Goal: Find specific page/section: Find specific page/section

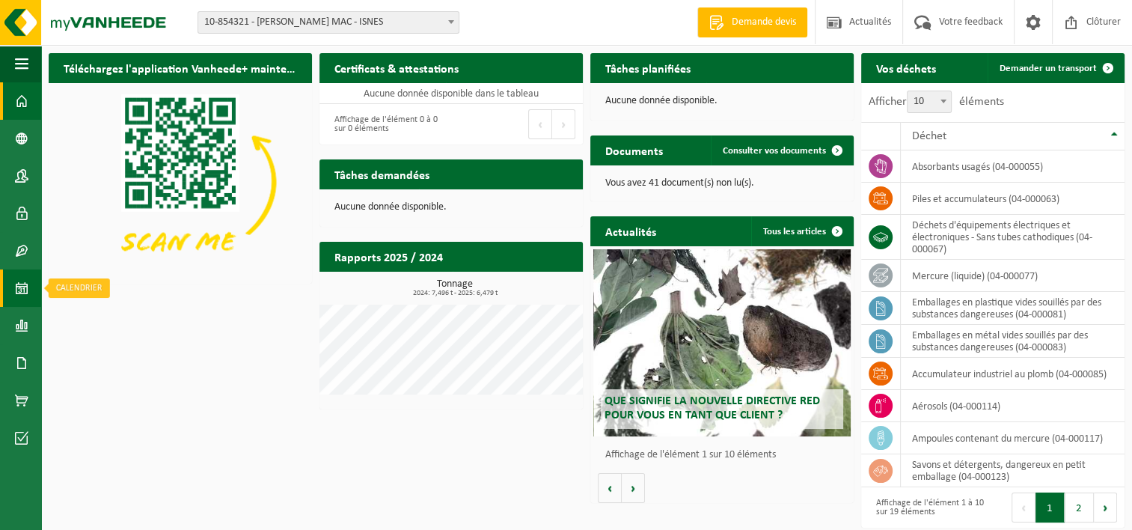
click at [24, 286] on span at bounding box center [21, 287] width 13 height 37
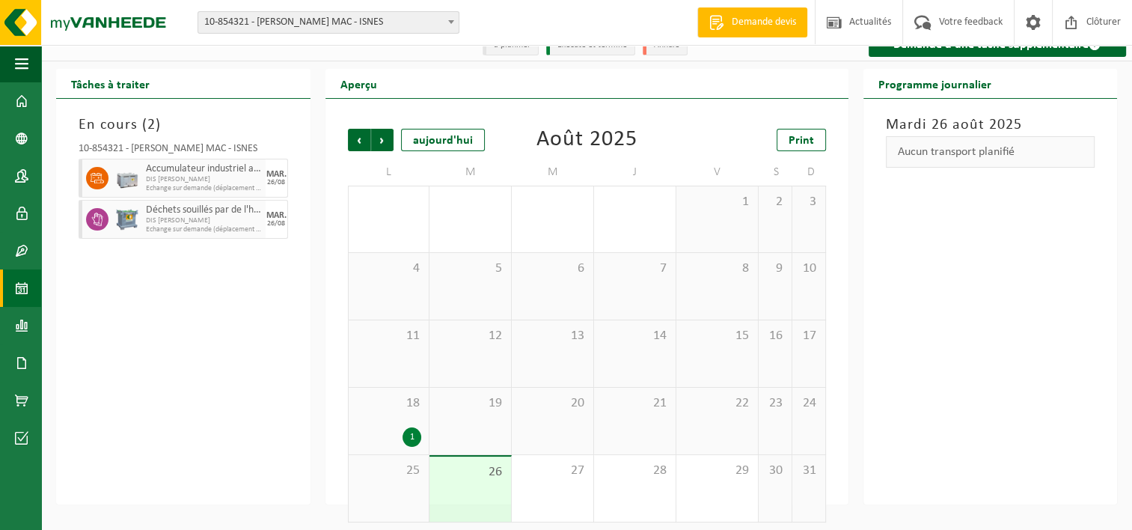
scroll to position [25, 0]
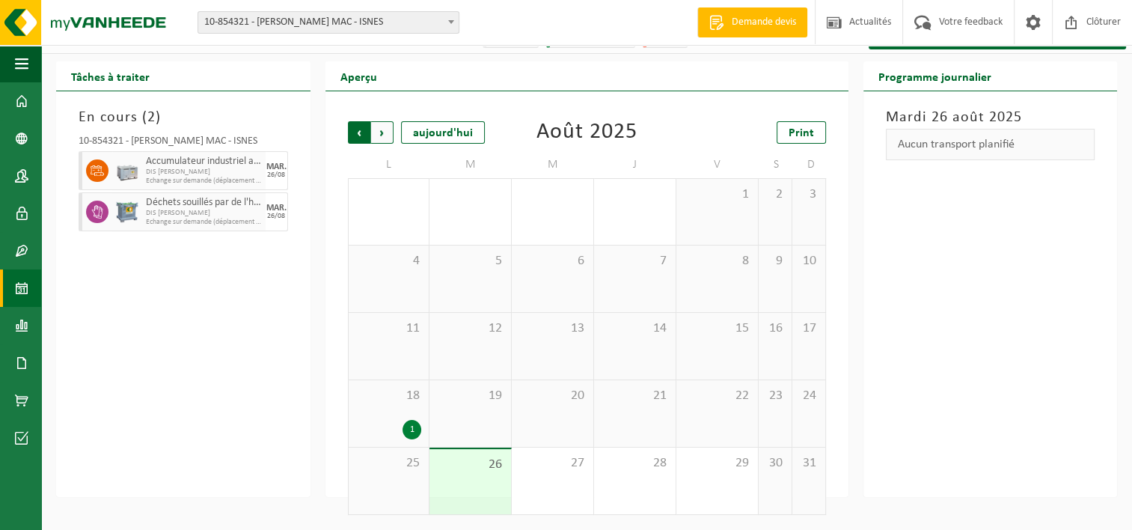
click at [382, 137] on span "Suivant" at bounding box center [382, 132] width 22 height 22
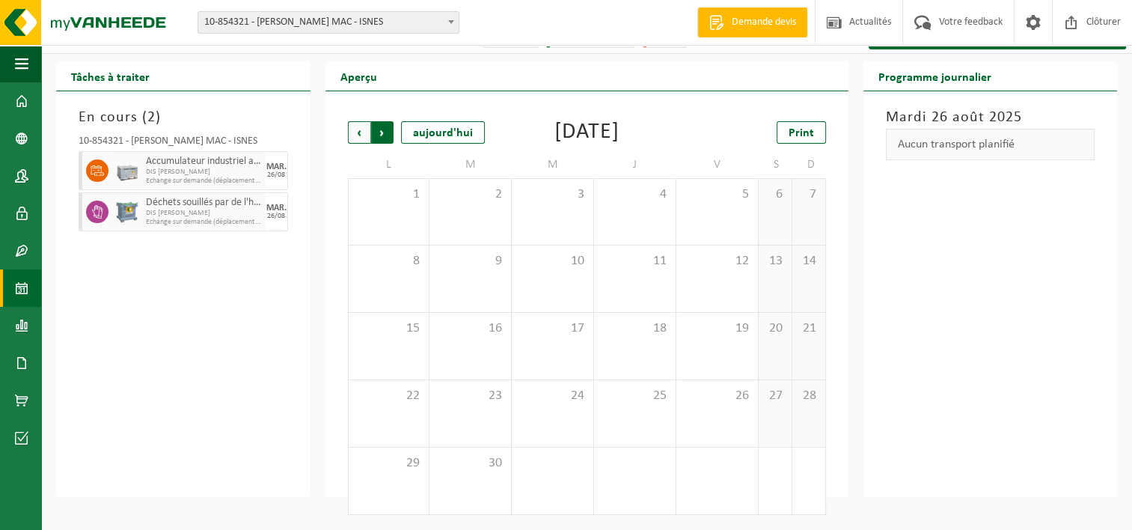
click at [352, 129] on span "Précédent" at bounding box center [359, 132] width 22 height 22
